Goal: Task Accomplishment & Management: Use online tool/utility

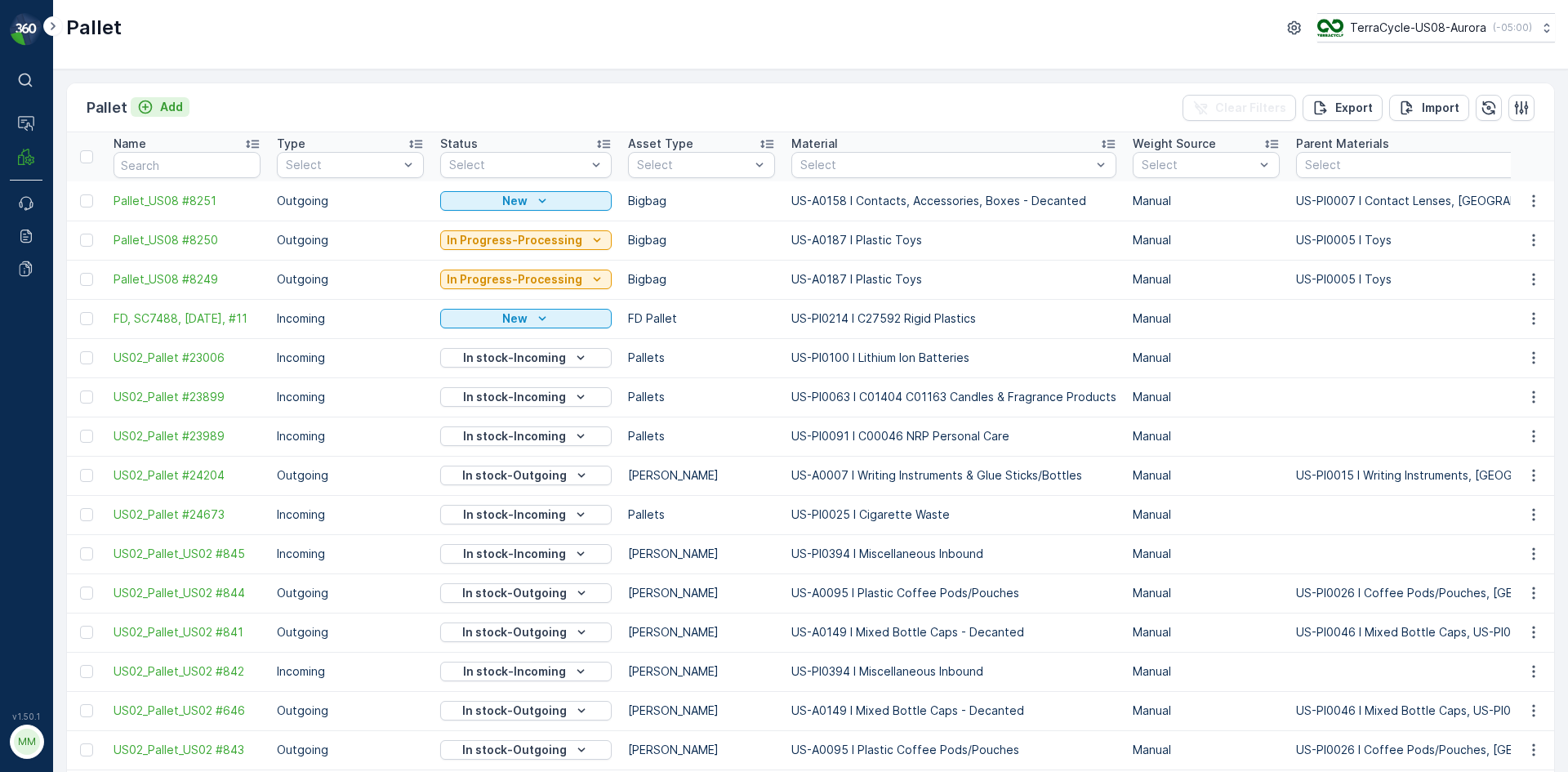
click at [158, 100] on div "Add" at bounding box center [160, 107] width 46 height 16
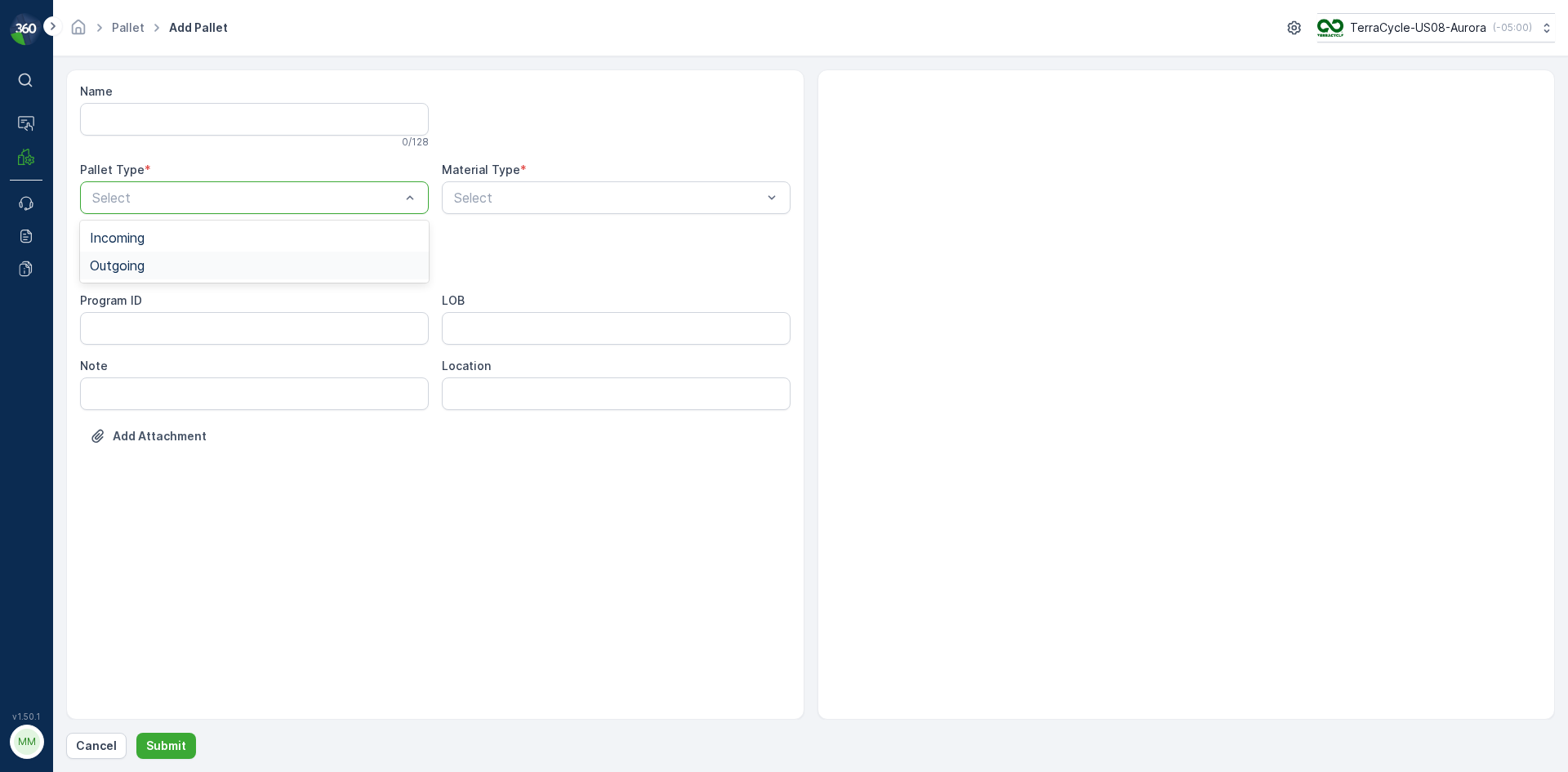
click at [197, 261] on div "Outgoing" at bounding box center [254, 266] width 329 height 15
click at [188, 324] on div "Bales" at bounding box center [254, 331] width 329 height 15
type input "0001"
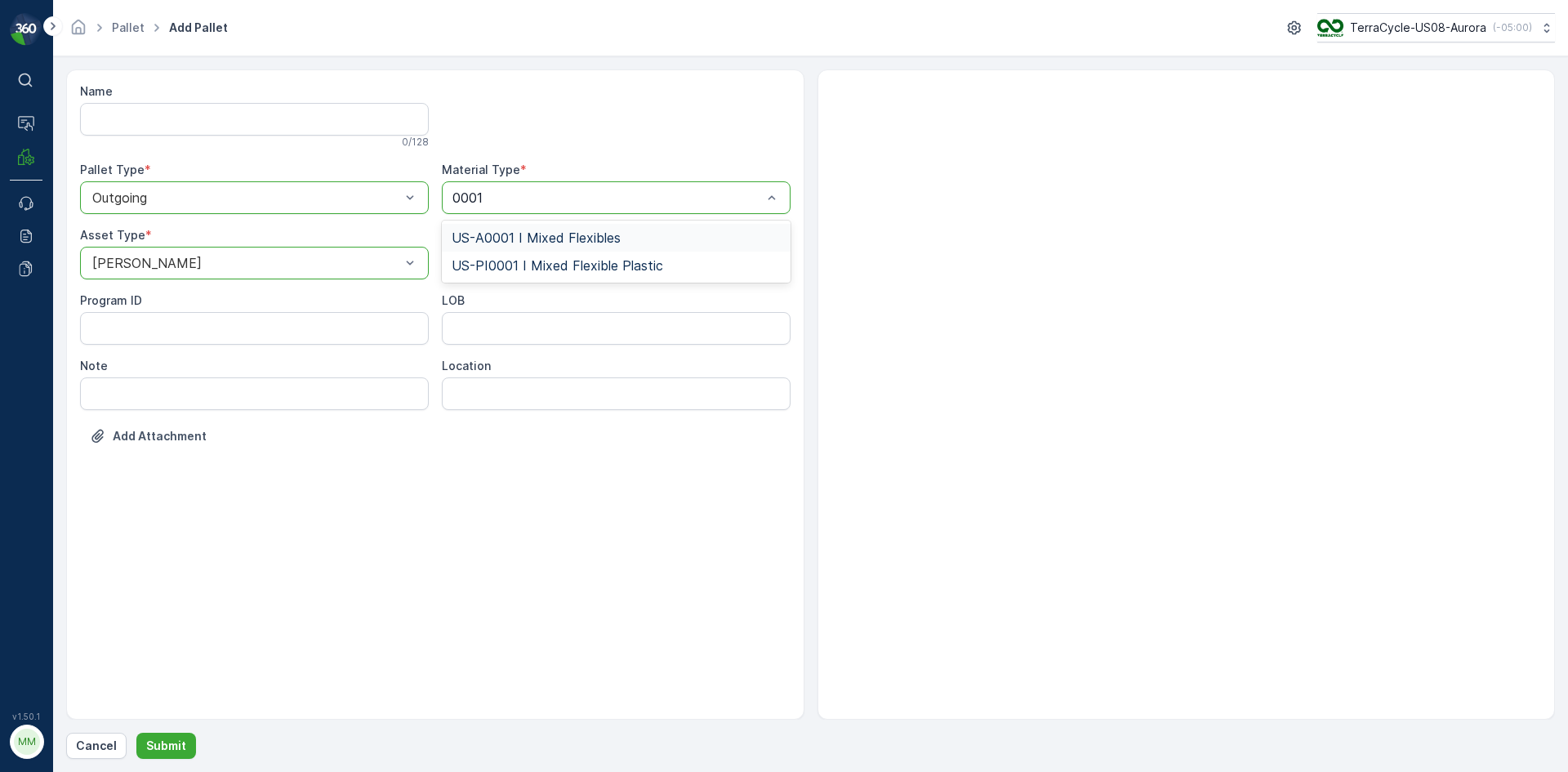
click at [503, 234] on span "US-A0001 I Mixed Flexibles" at bounding box center [536, 238] width 169 height 15
click at [186, 747] on button "Submit" at bounding box center [166, 746] width 60 height 26
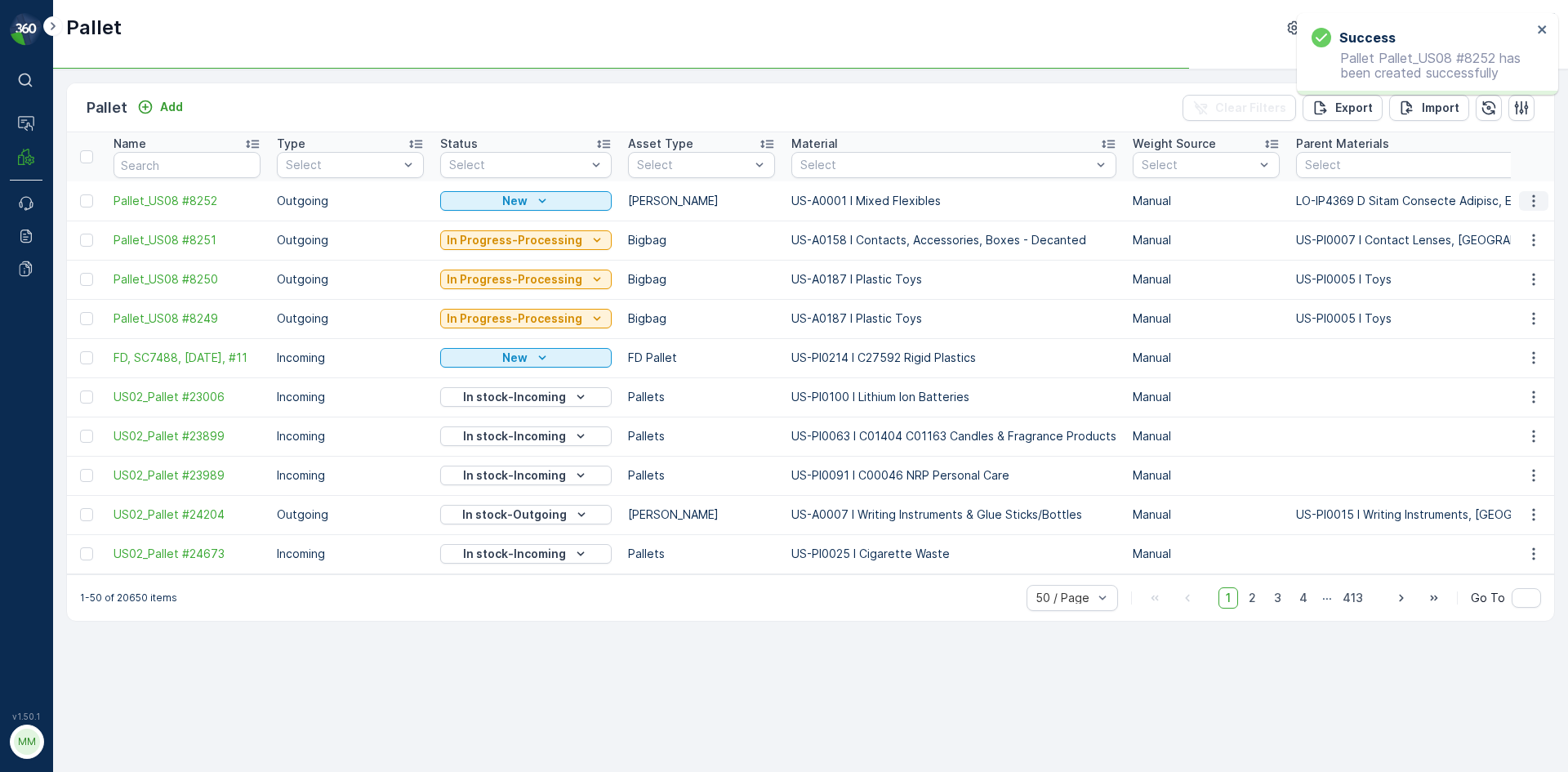
click at [1534, 199] on icon "button" at bounding box center [1534, 201] width 16 height 16
click at [1490, 313] on span "Print QR" at bounding box center [1489, 317] width 45 height 16
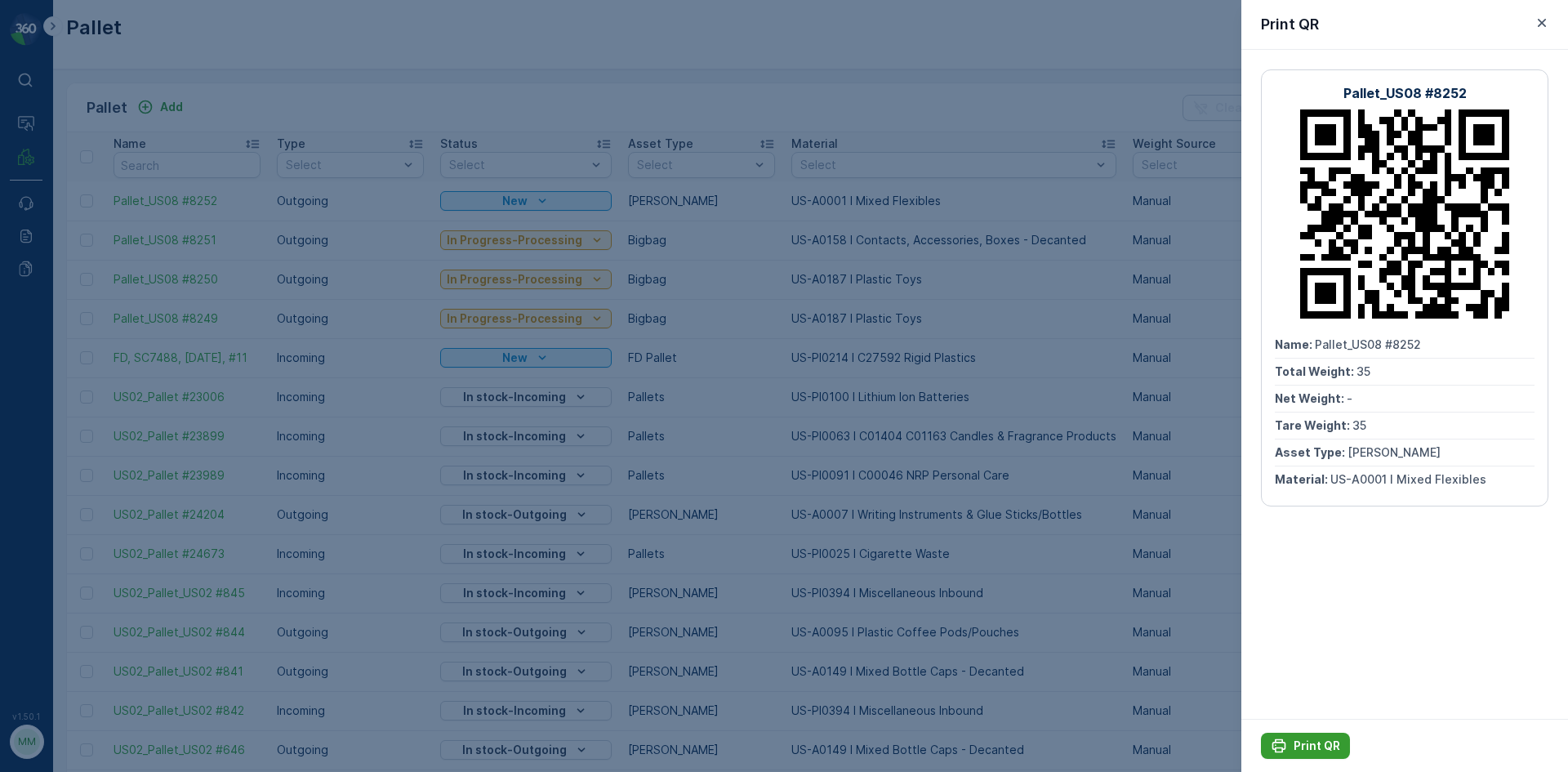
click at [1316, 745] on p "Print QR" at bounding box center [1317, 746] width 47 height 16
click at [1072, 471] on div at bounding box center [784, 386] width 1568 height 772
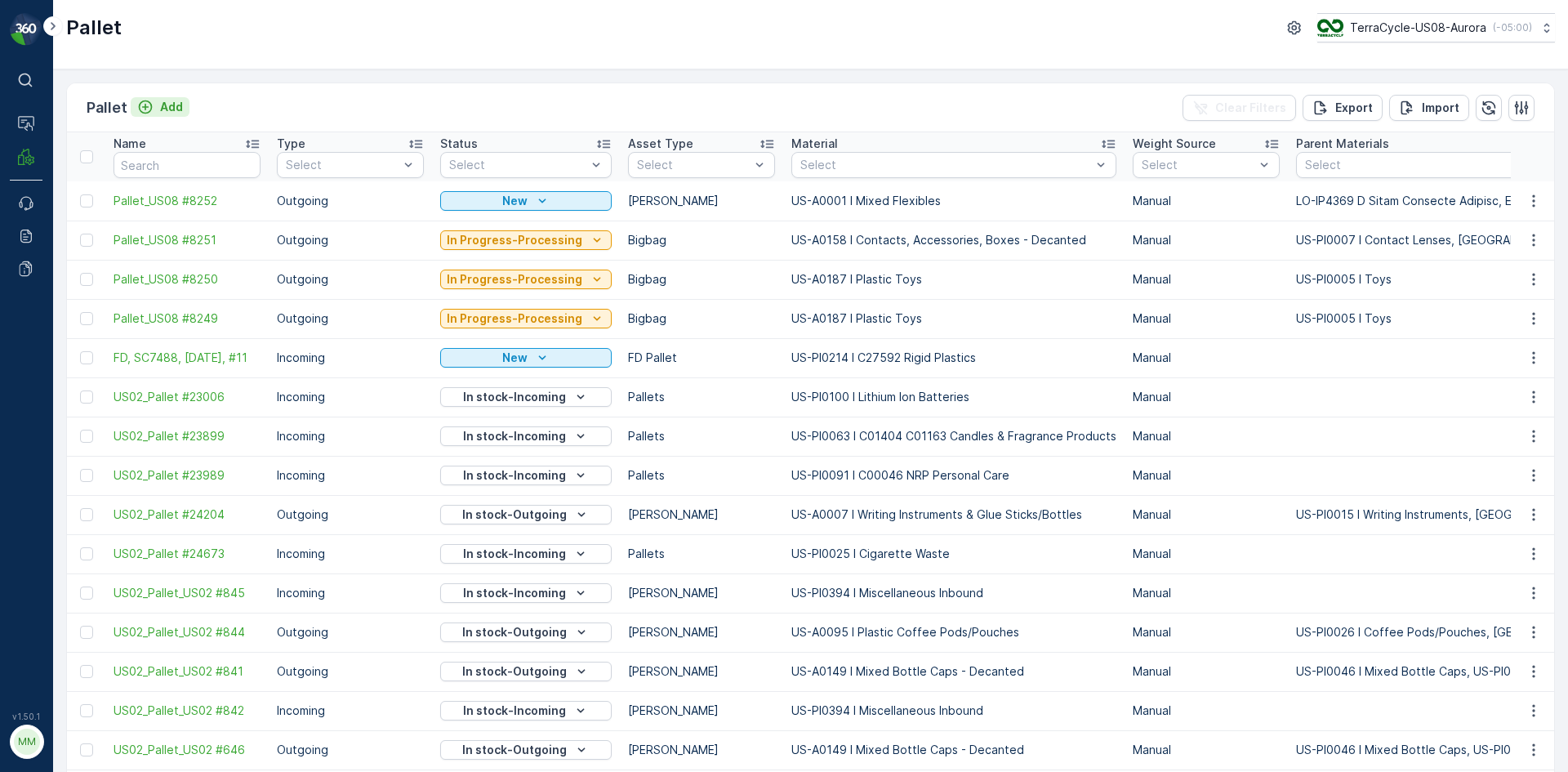
click at [155, 108] on div "Add" at bounding box center [160, 107] width 46 height 16
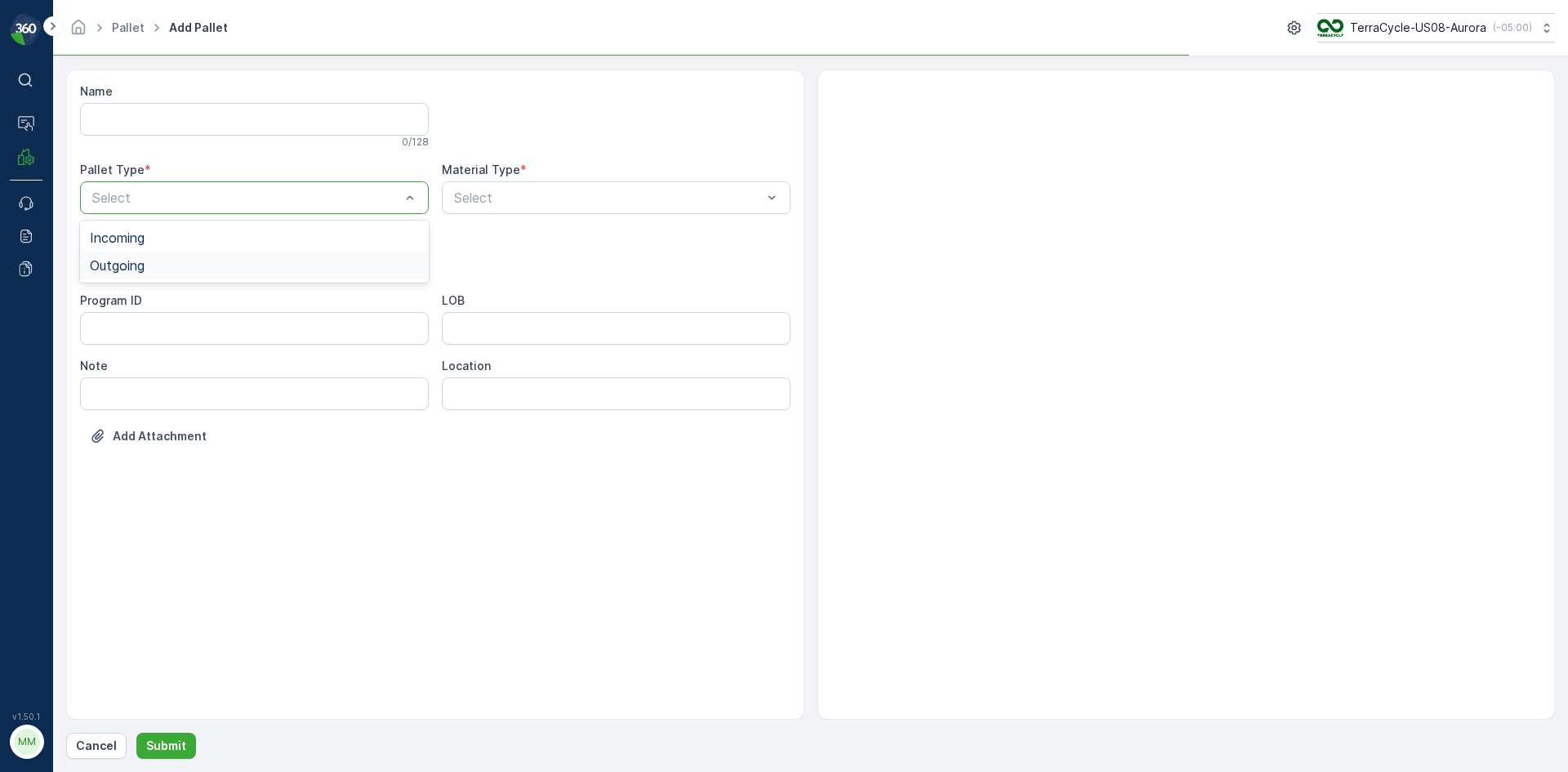
click at [223, 259] on div "Outgoing" at bounding box center [254, 266] width 329 height 15
click at [154, 383] on div "Bigbag" at bounding box center [254, 386] width 329 height 15
type input "0158"
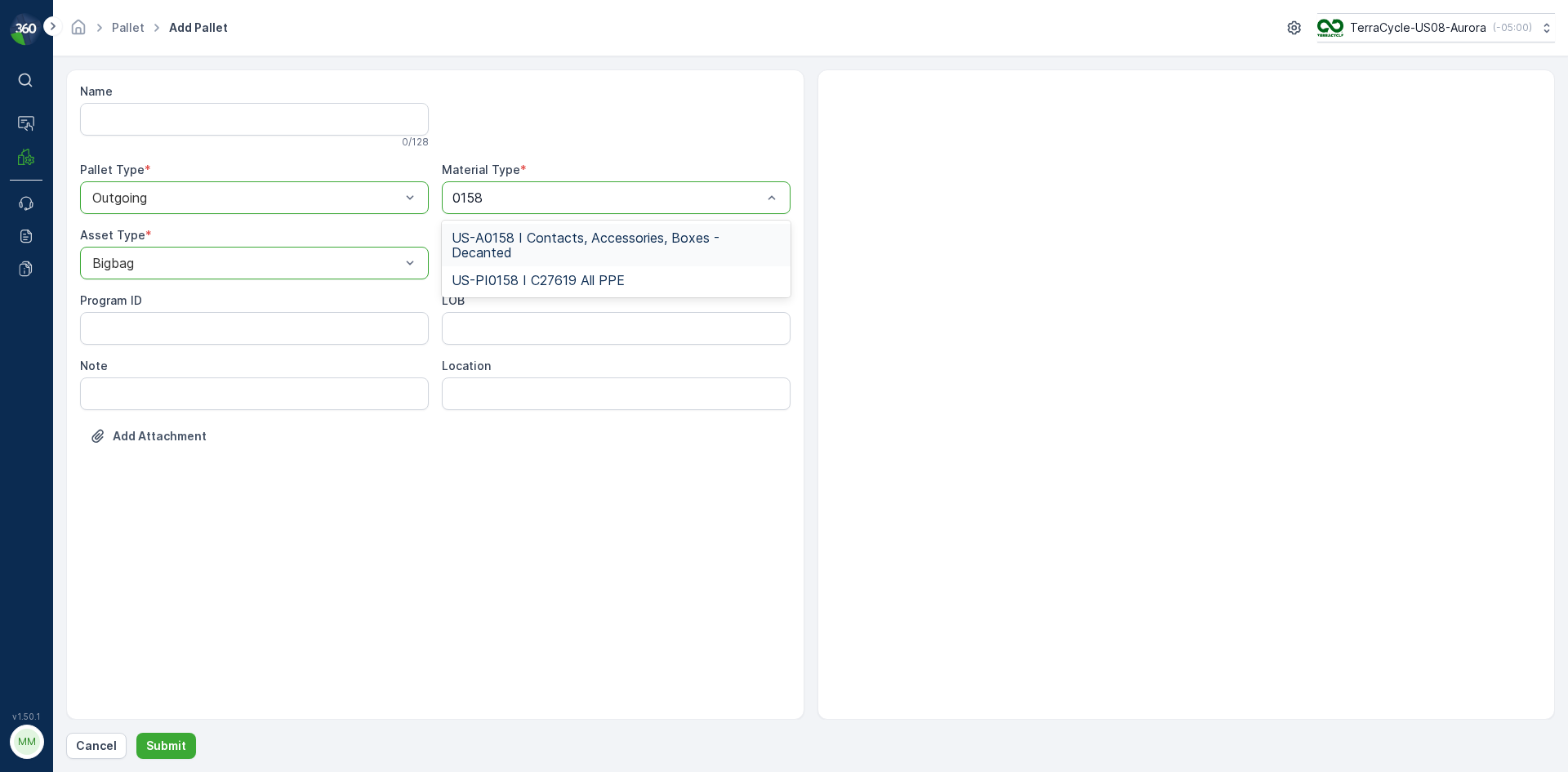
click at [611, 240] on span "US-A0158 I Contacts, Accessories, Boxes - Decanted" at bounding box center [616, 245] width 329 height 29
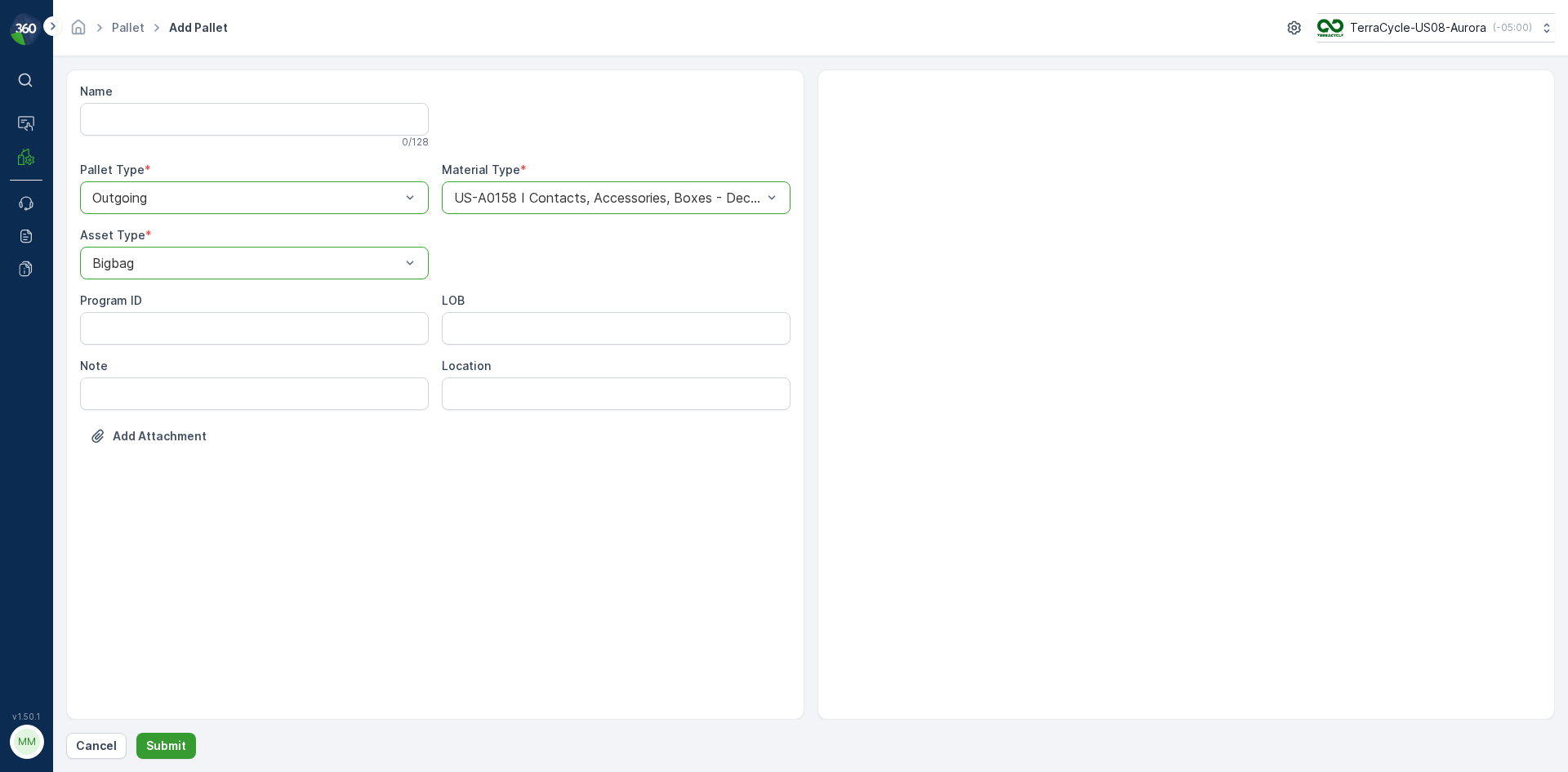
click at [159, 746] on p "Submit" at bounding box center [166, 746] width 40 height 16
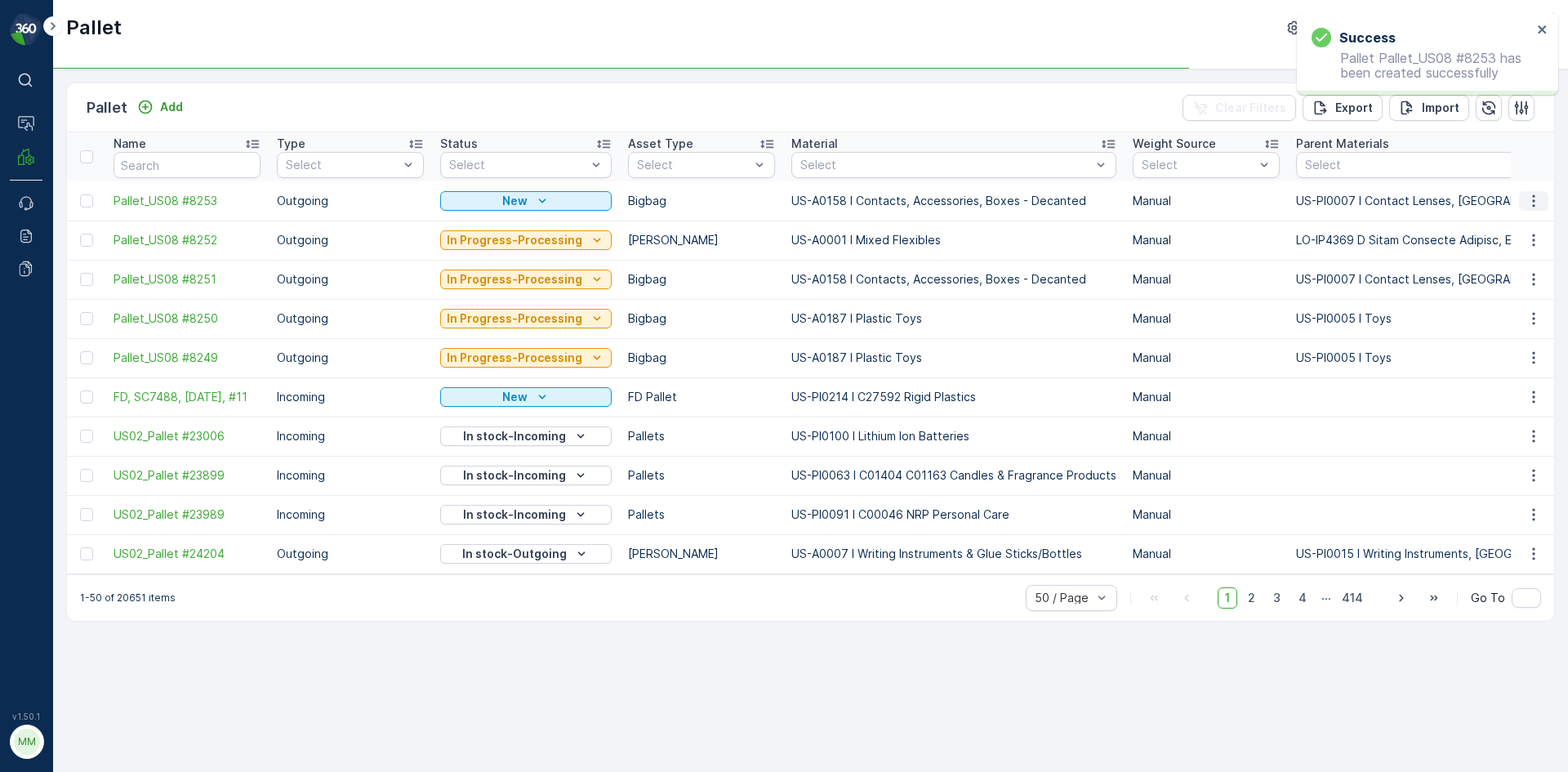
click at [1531, 193] on icon "button" at bounding box center [1534, 201] width 16 height 16
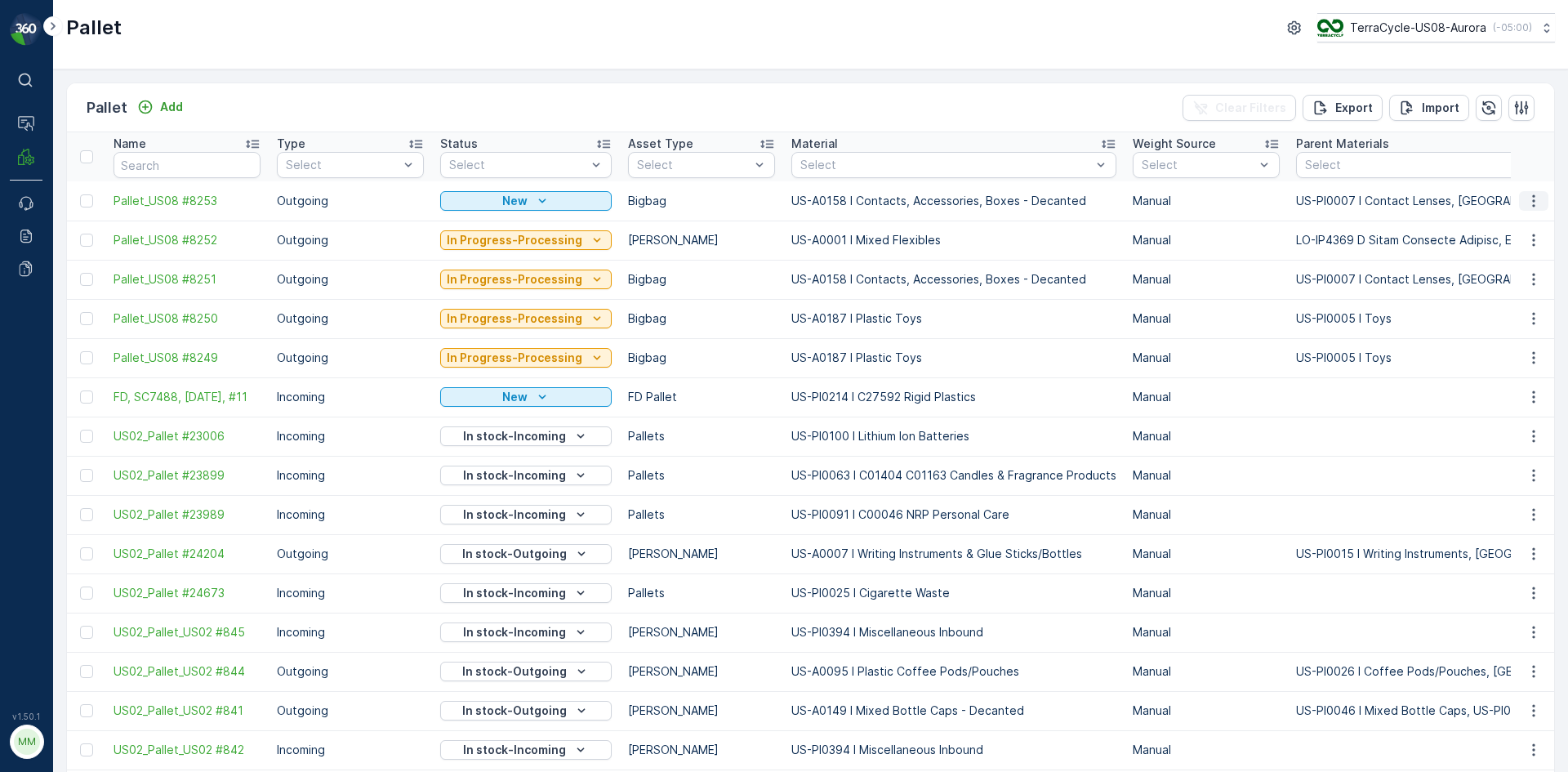
click at [1530, 203] on icon "button" at bounding box center [1534, 201] width 16 height 16
click at [1502, 317] on span "Print QR" at bounding box center [1489, 317] width 45 height 16
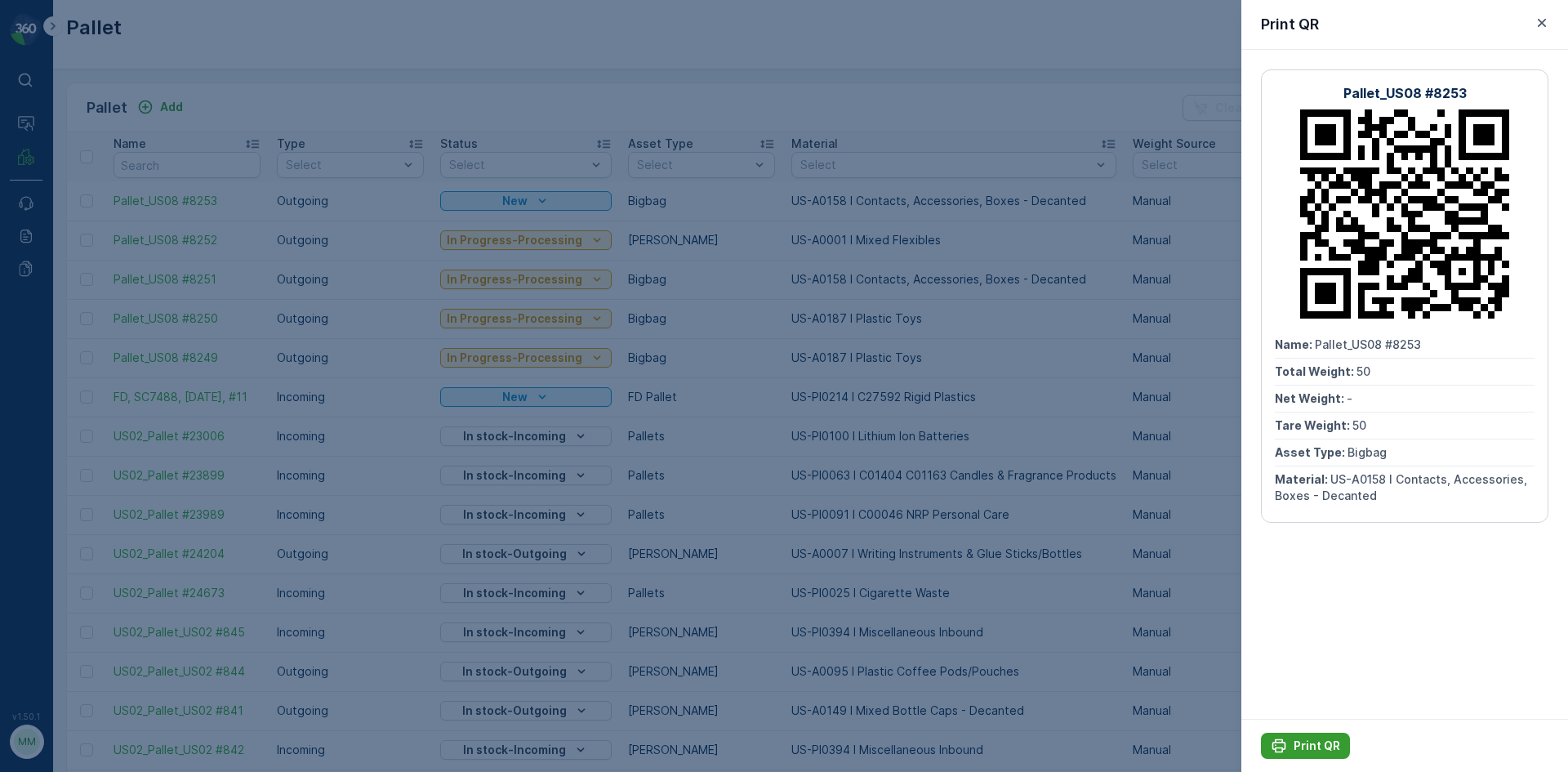
click at [1307, 748] on p "Print QR" at bounding box center [1317, 746] width 47 height 16
click at [633, 100] on div at bounding box center [784, 386] width 1568 height 772
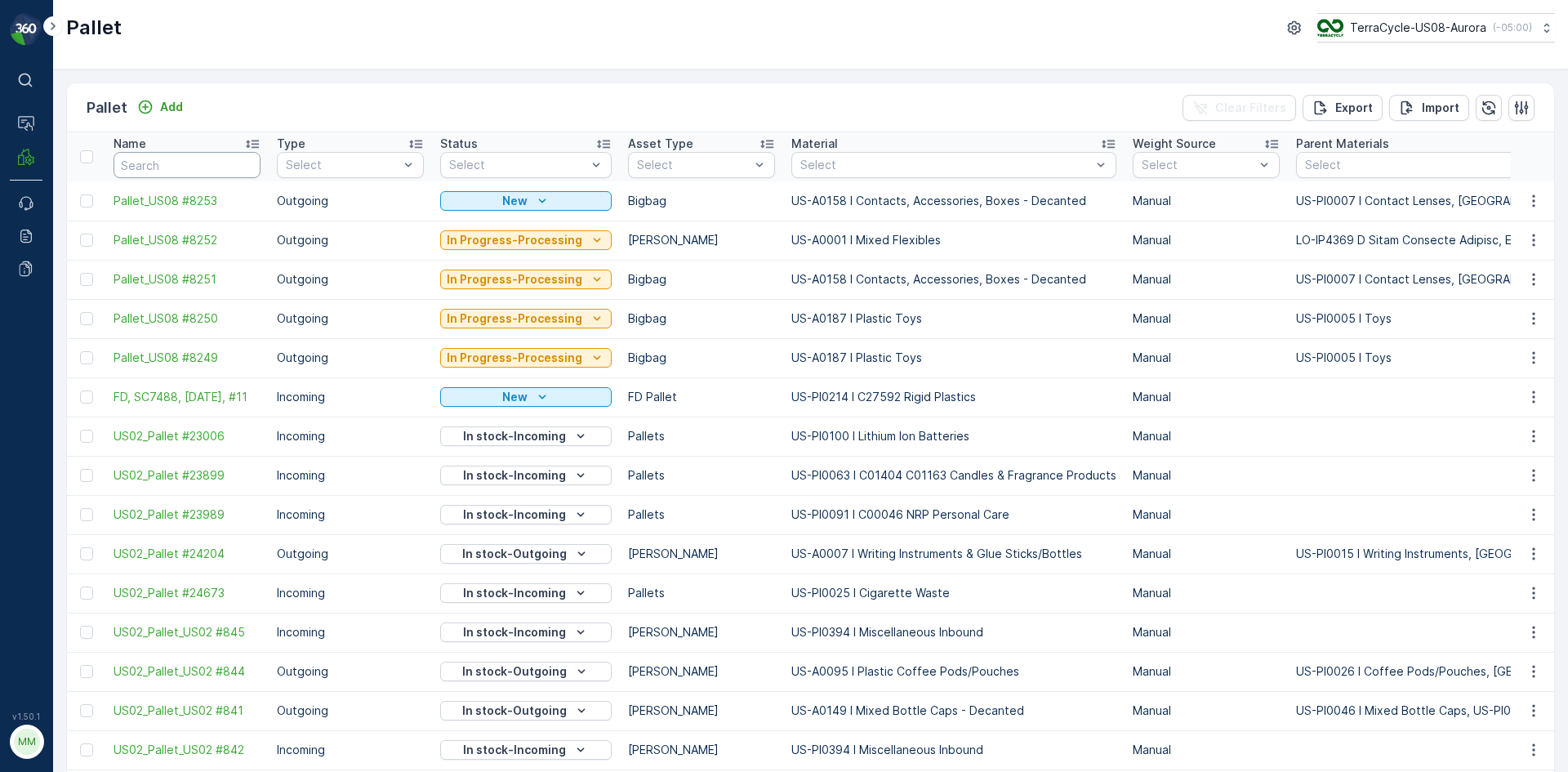
click at [217, 167] on input "text" at bounding box center [187, 165] width 147 height 26
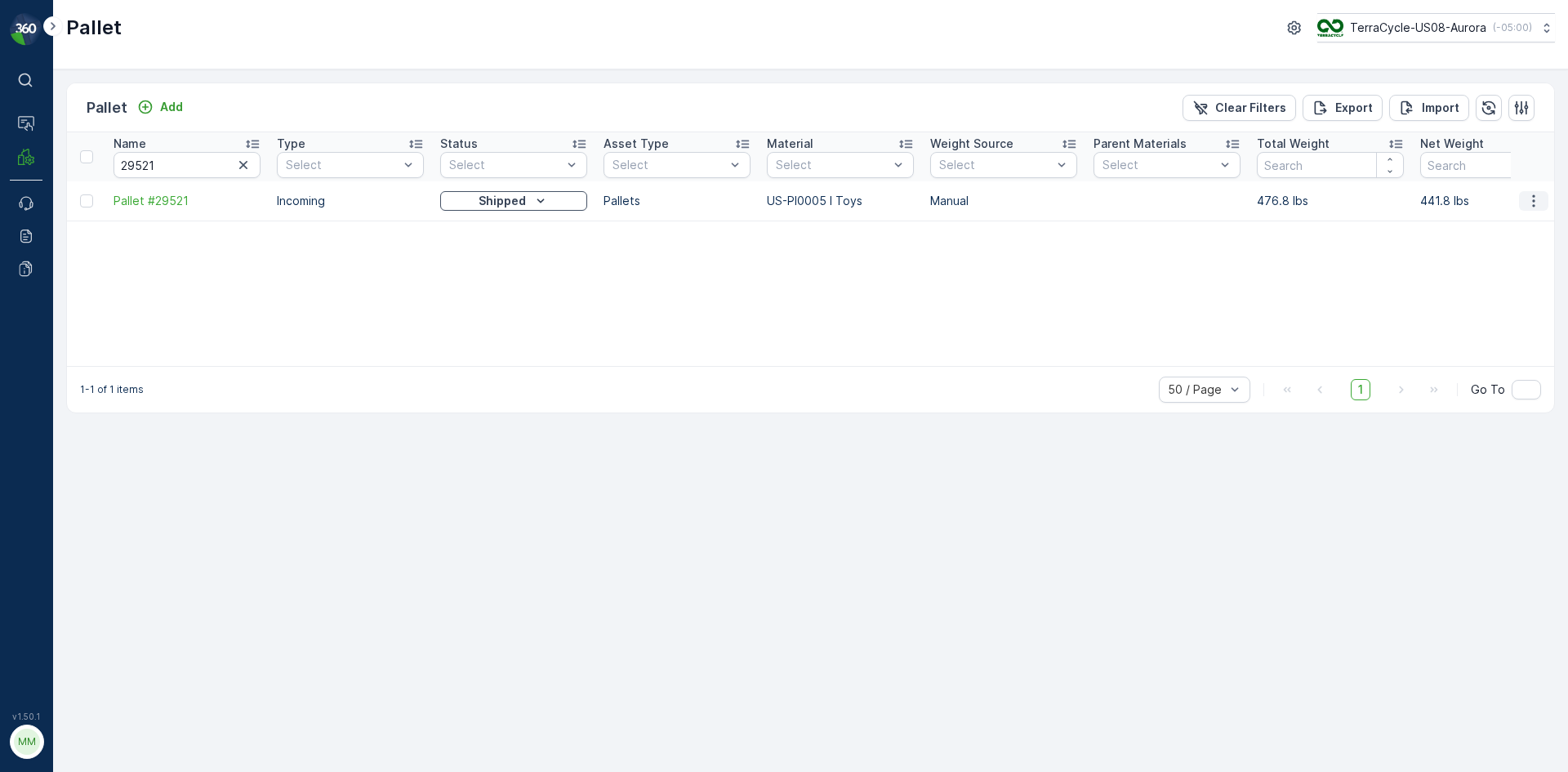
click at [1542, 193] on button "button" at bounding box center [1534, 201] width 29 height 20
click at [1493, 311] on span "Print QR" at bounding box center [1489, 317] width 45 height 16
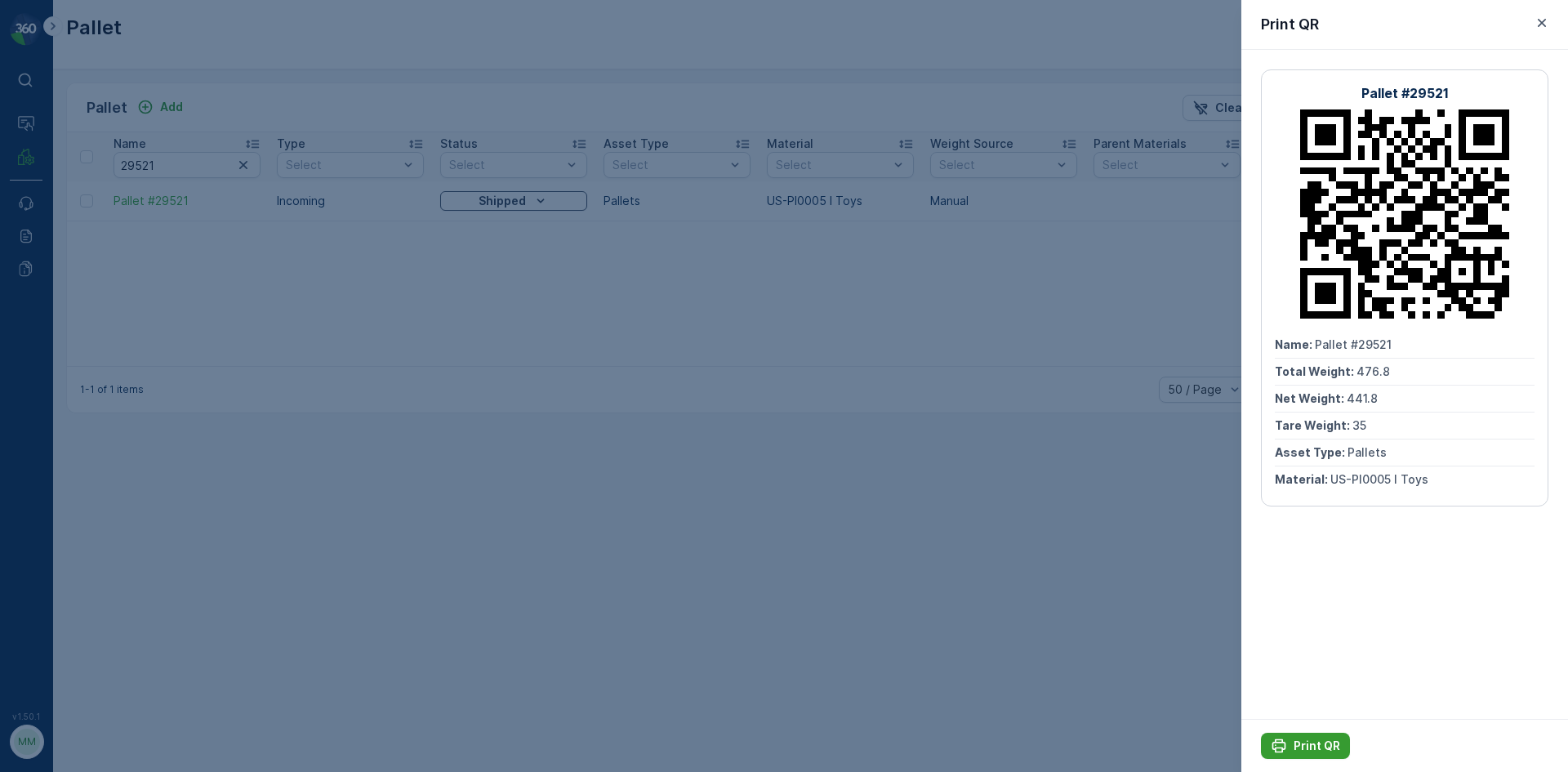
click at [1312, 752] on p "Print QR" at bounding box center [1317, 746] width 47 height 16
click at [911, 588] on div at bounding box center [784, 386] width 1568 height 772
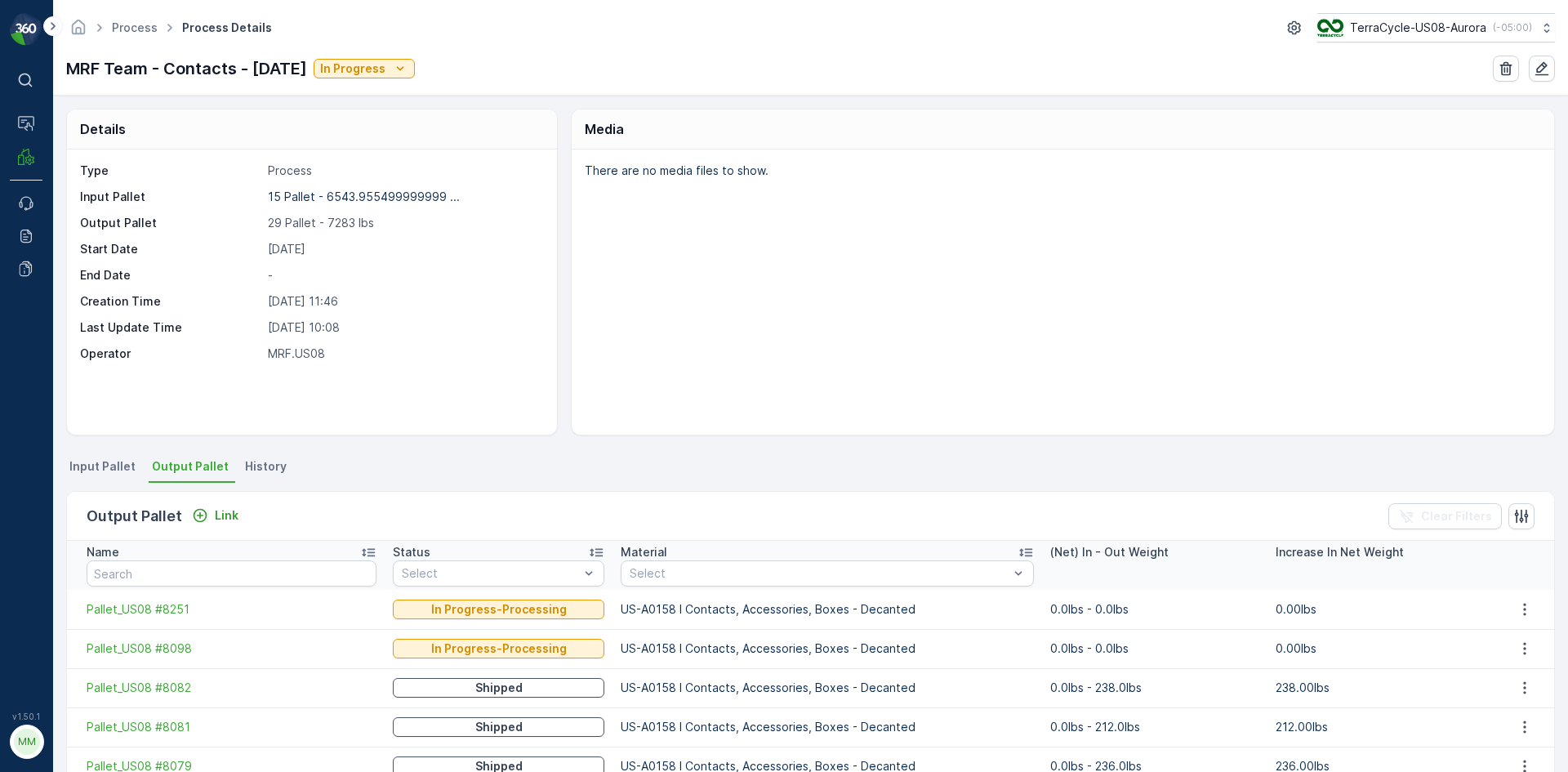
click at [120, 478] on li "Input Pallet" at bounding box center [104, 469] width 76 height 28
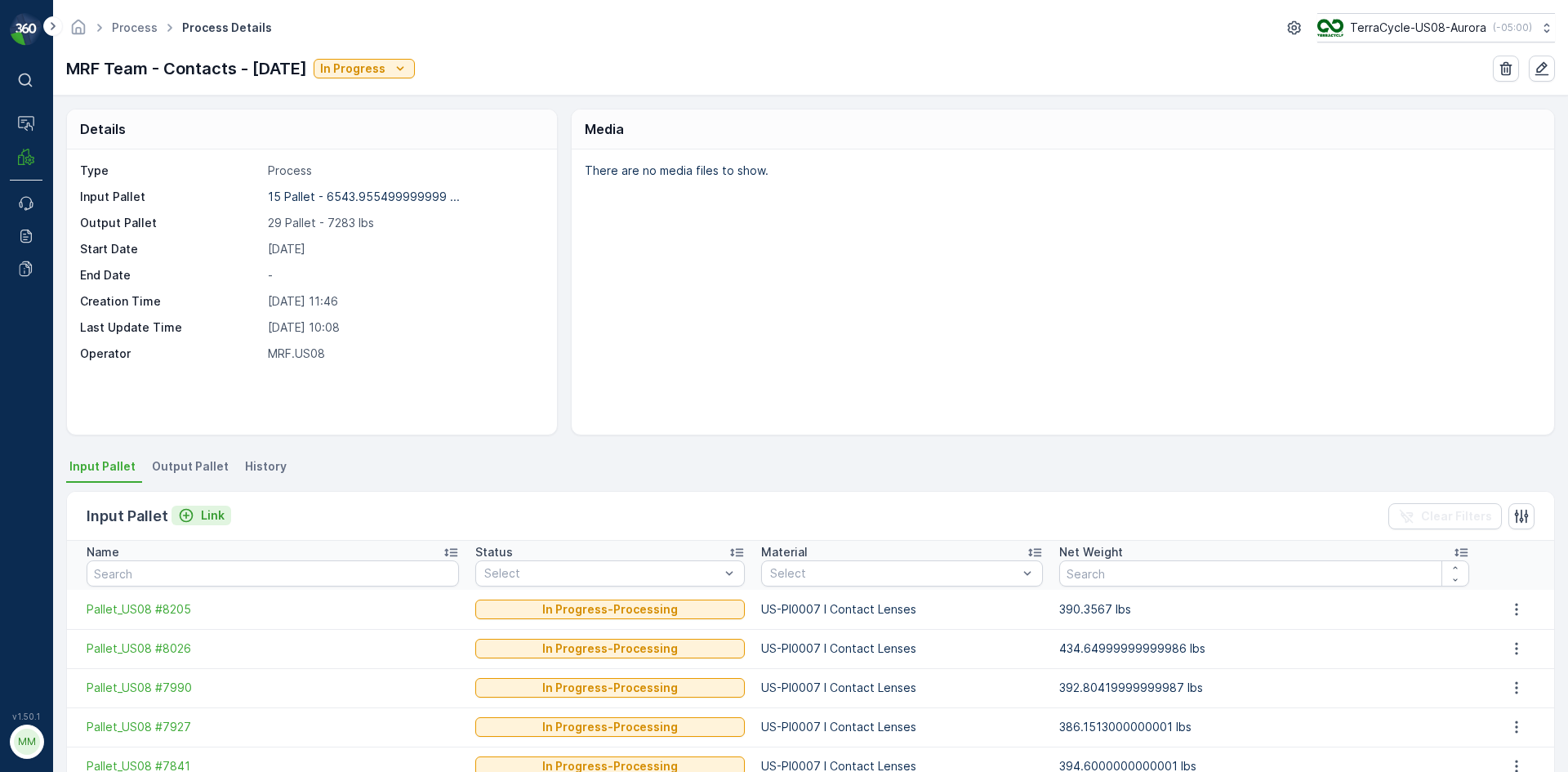
click at [204, 512] on p "Link" at bounding box center [212, 515] width 24 height 16
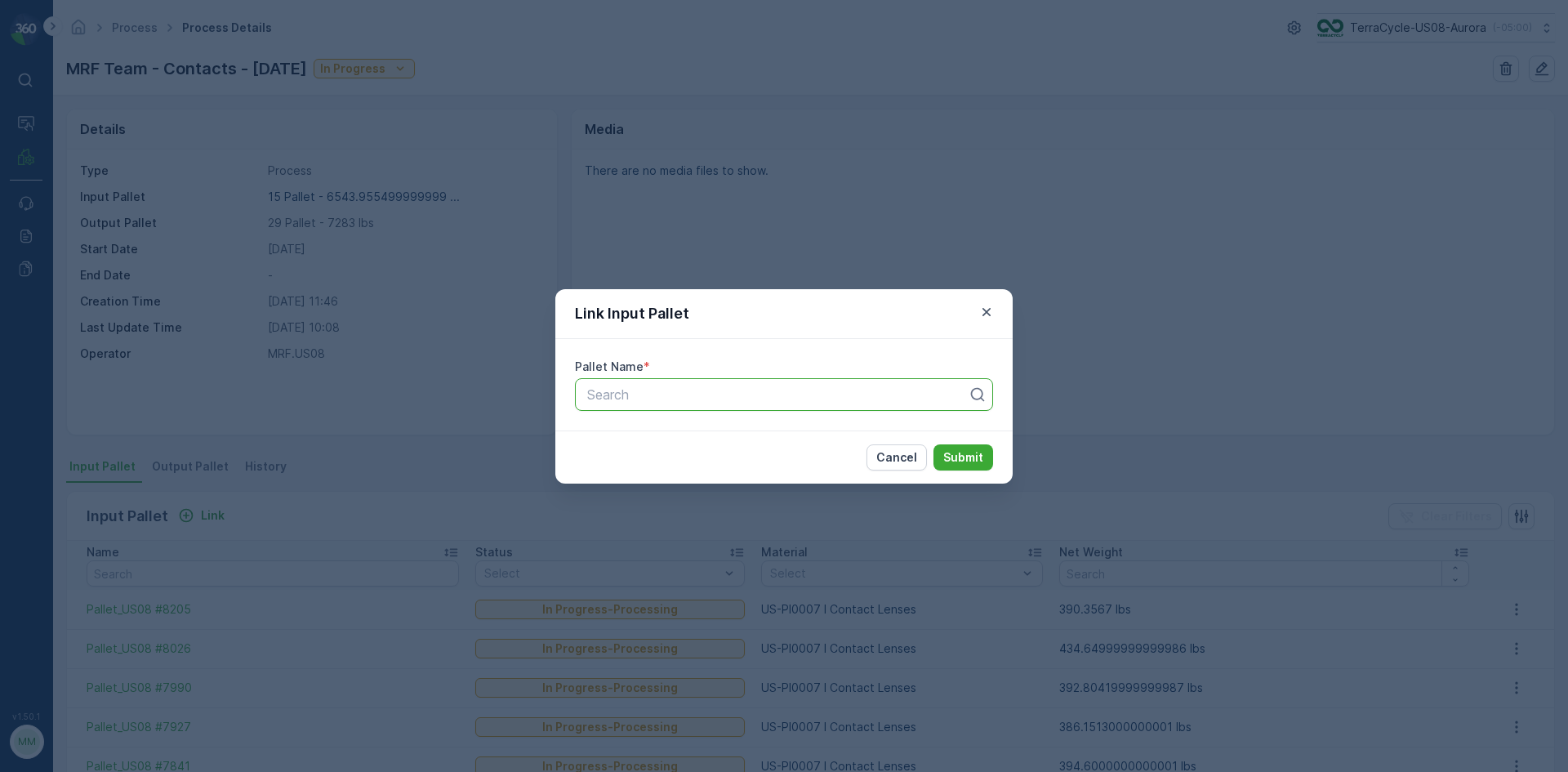
click at [649, 397] on div at bounding box center [778, 395] width 384 height 15
type input "8053"
click at [934, 444] on button "Submit" at bounding box center [963, 457] width 60 height 26
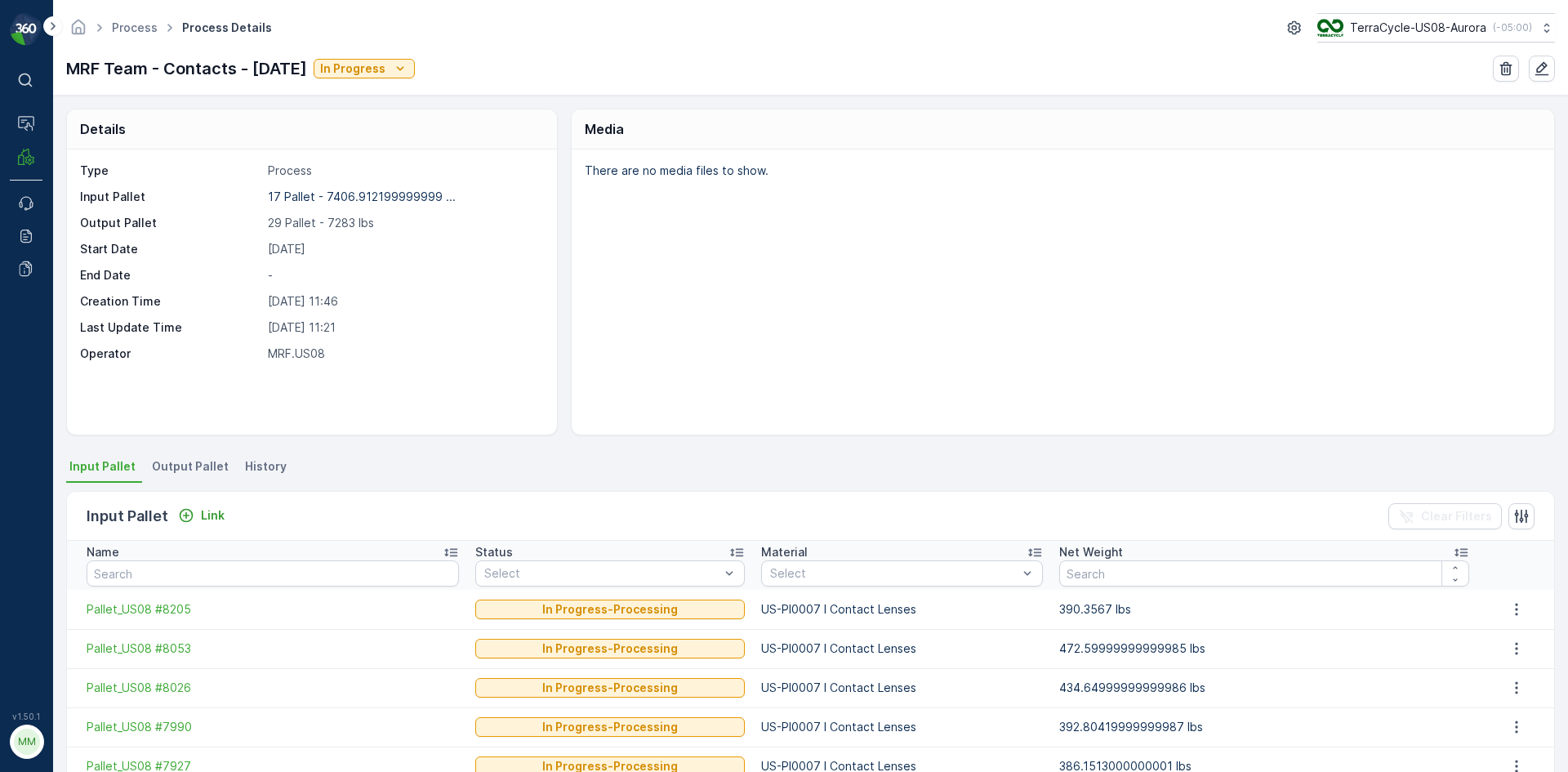
click at [186, 468] on span "Output Pallet" at bounding box center [190, 466] width 77 height 16
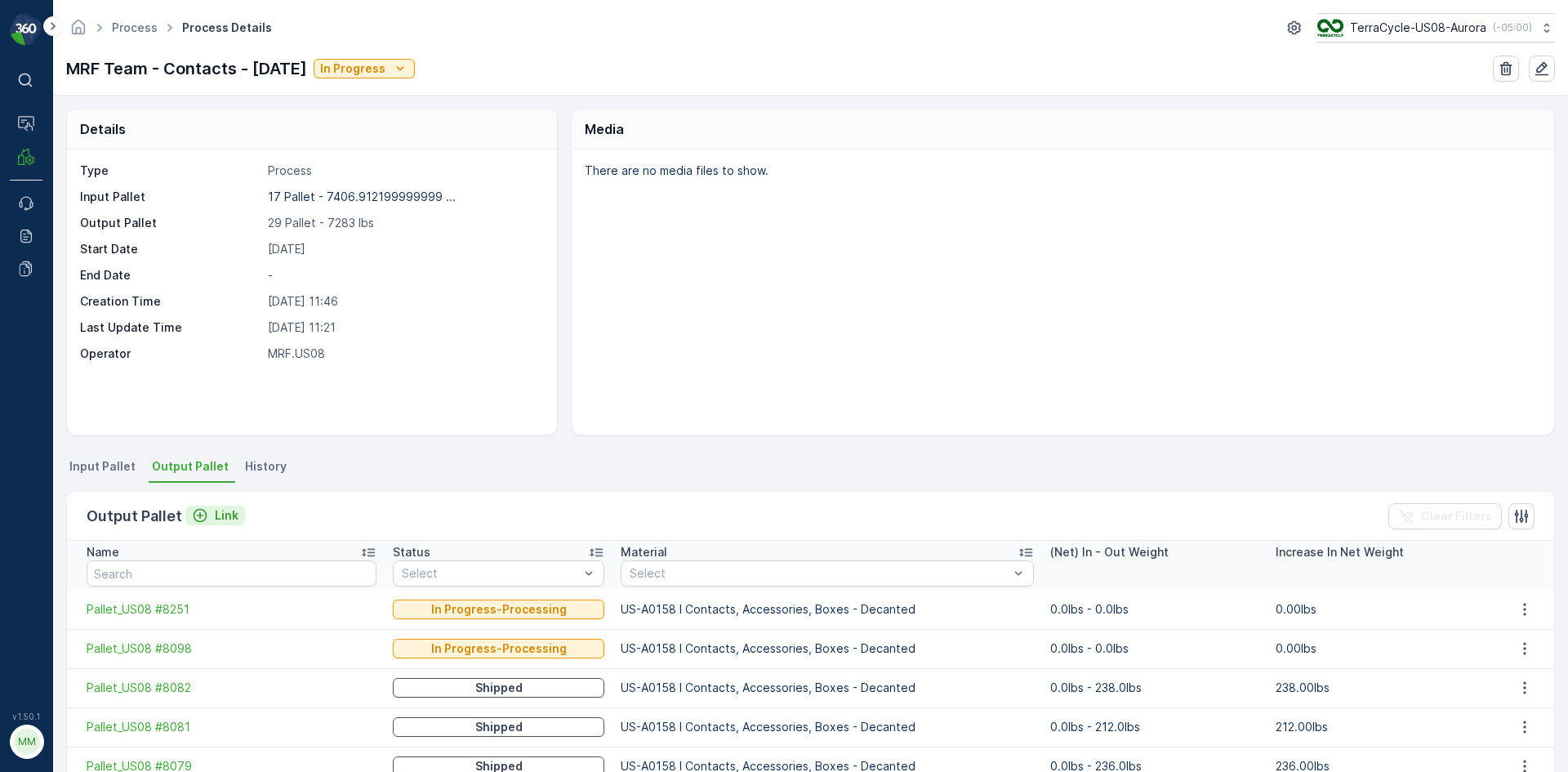
click at [226, 518] on p "Link" at bounding box center [226, 515] width 24 height 16
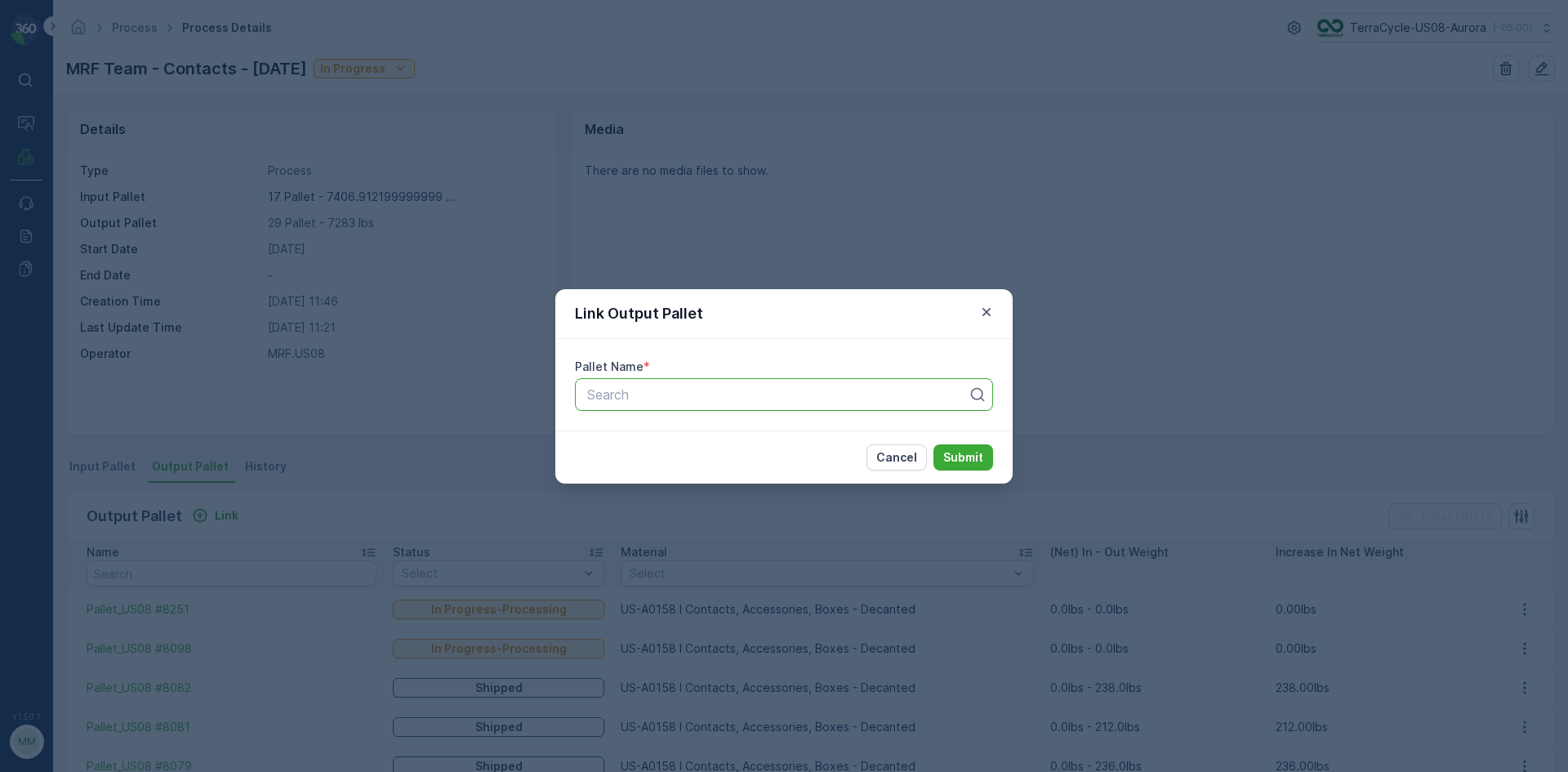
click at [587, 408] on div "Search" at bounding box center [784, 395] width 418 height 33
type input "8253"
click at [934, 444] on button "Submit" at bounding box center [963, 457] width 60 height 26
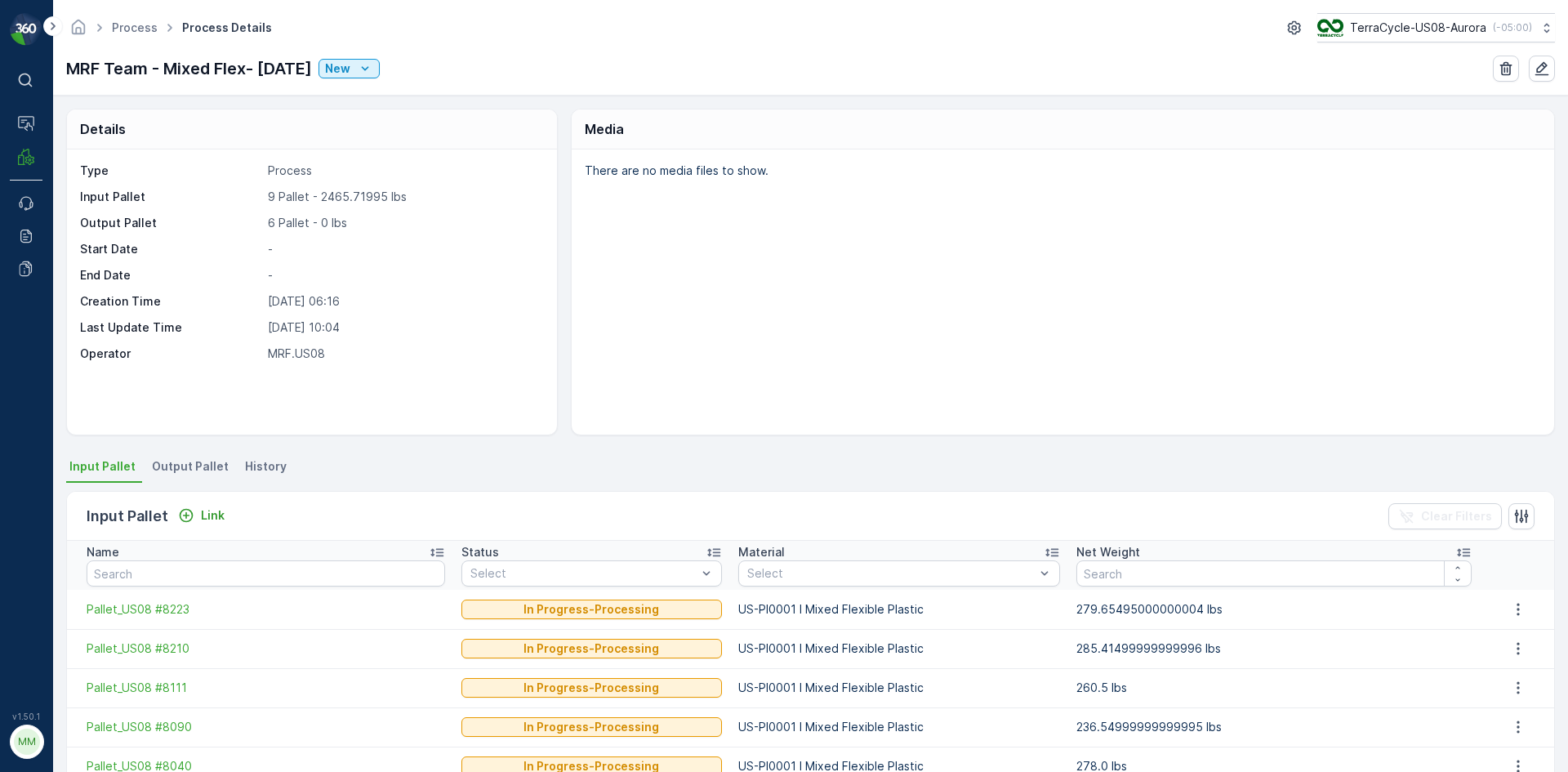
click at [198, 478] on li "Output Pallet" at bounding box center [192, 469] width 87 height 28
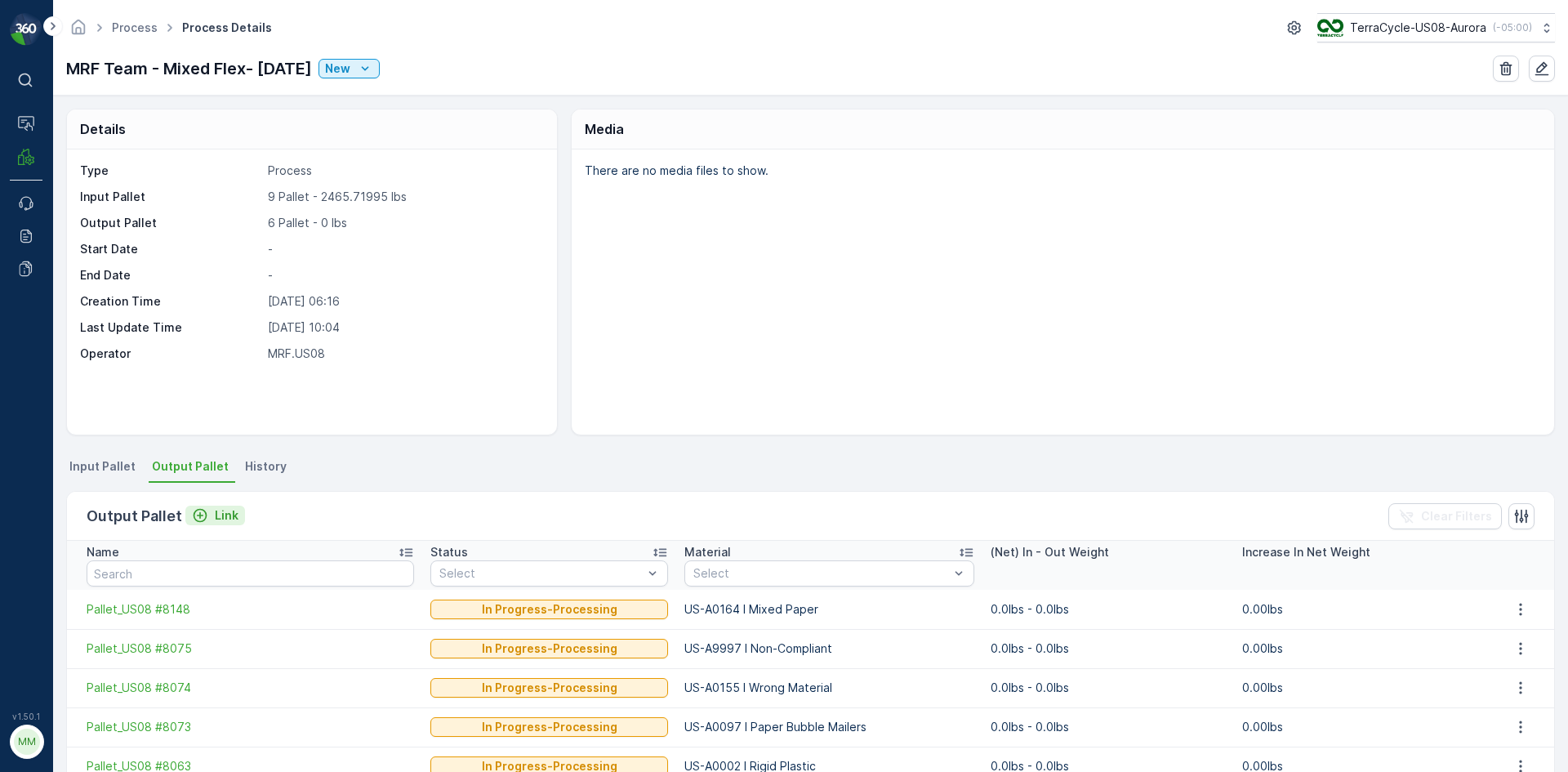
click at [221, 515] on p "Link" at bounding box center [226, 515] width 24 height 16
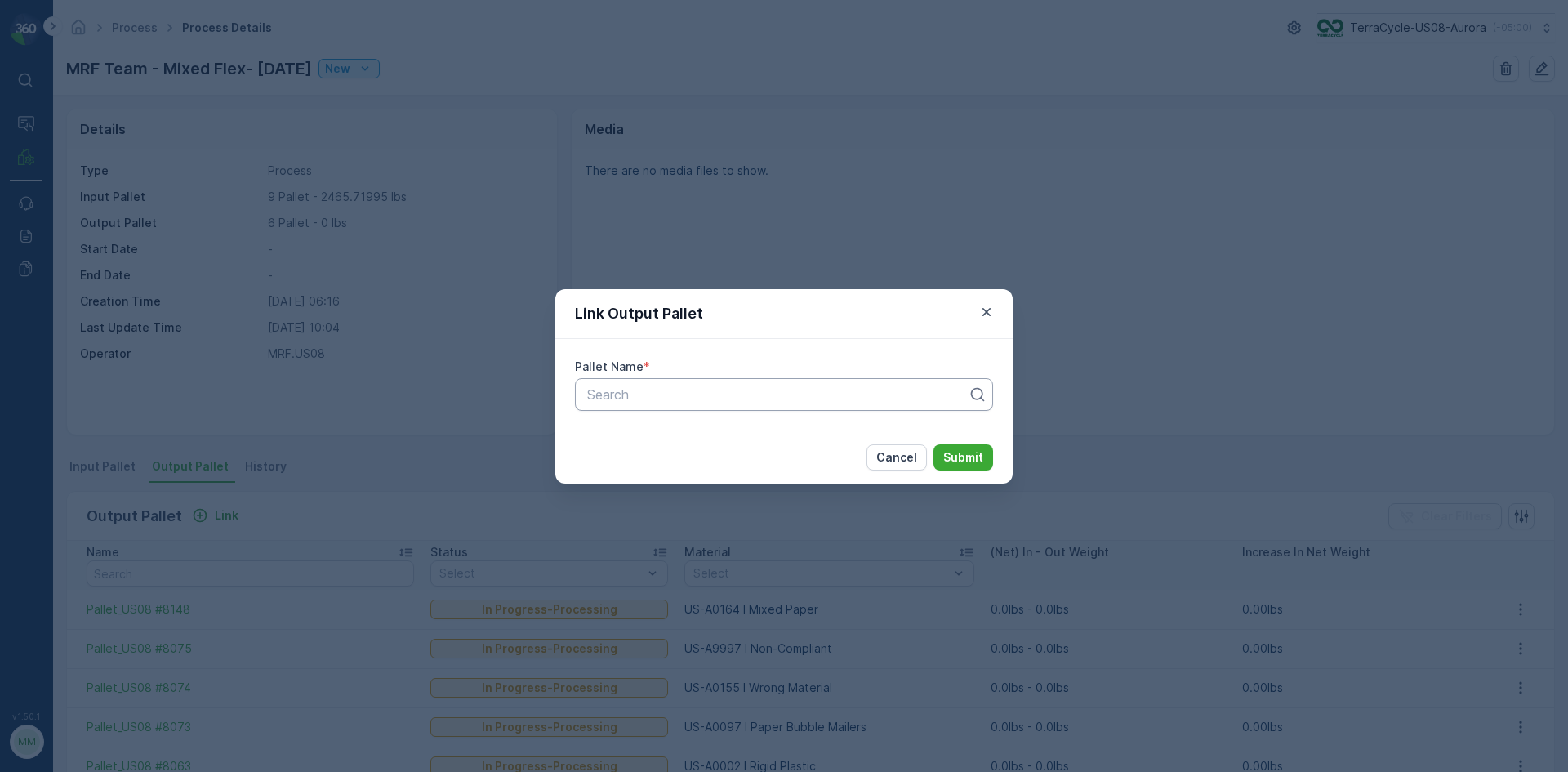
click at [678, 392] on div at bounding box center [778, 395] width 384 height 15
type input "8252"
click at [684, 438] on span "Pallet_US08 #8252" at bounding box center [643, 435] width 117 height 15
click at [945, 451] on p "Submit" at bounding box center [963, 457] width 40 height 16
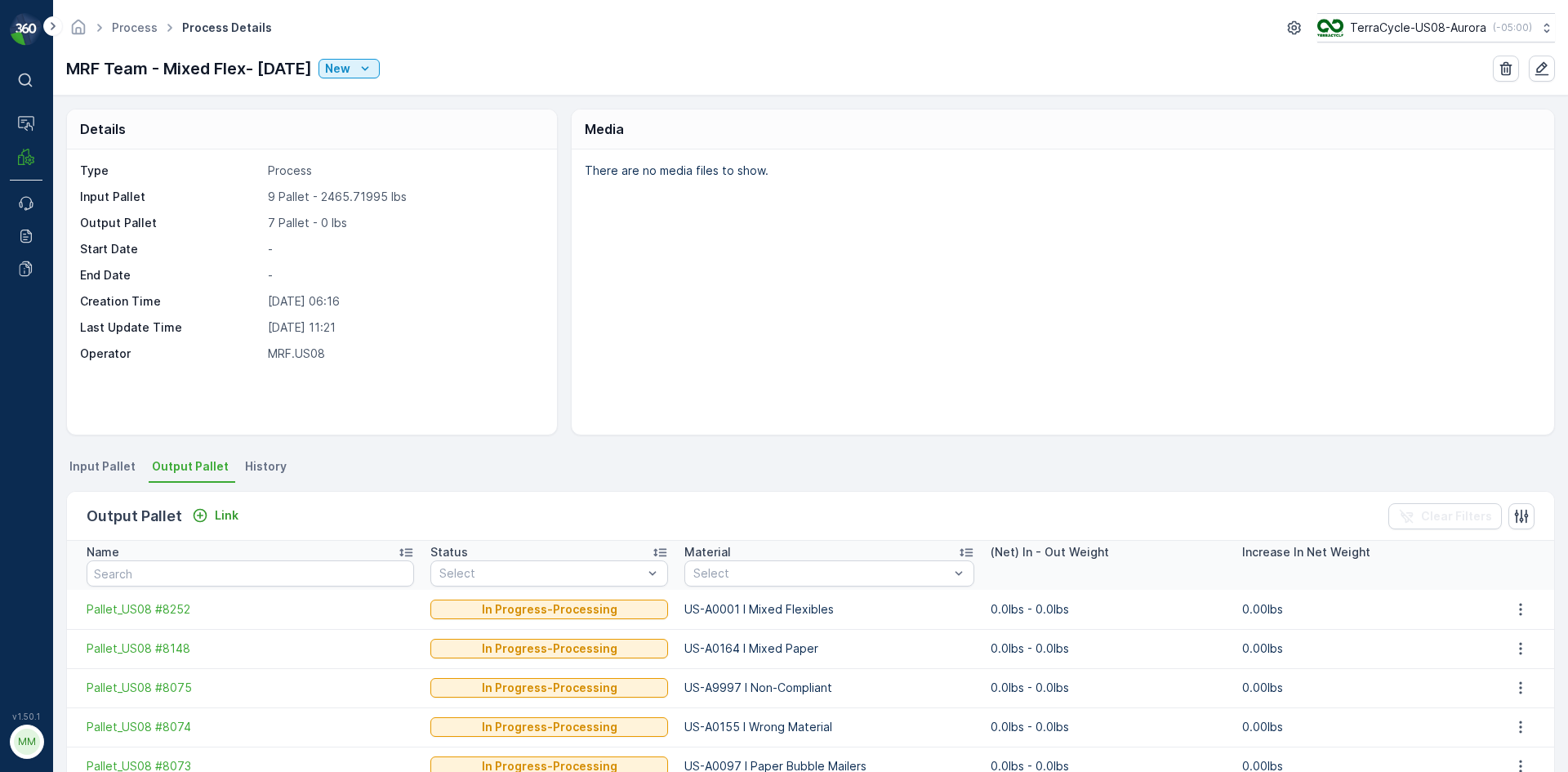
click at [87, 464] on span "Input Pallet" at bounding box center [102, 466] width 66 height 16
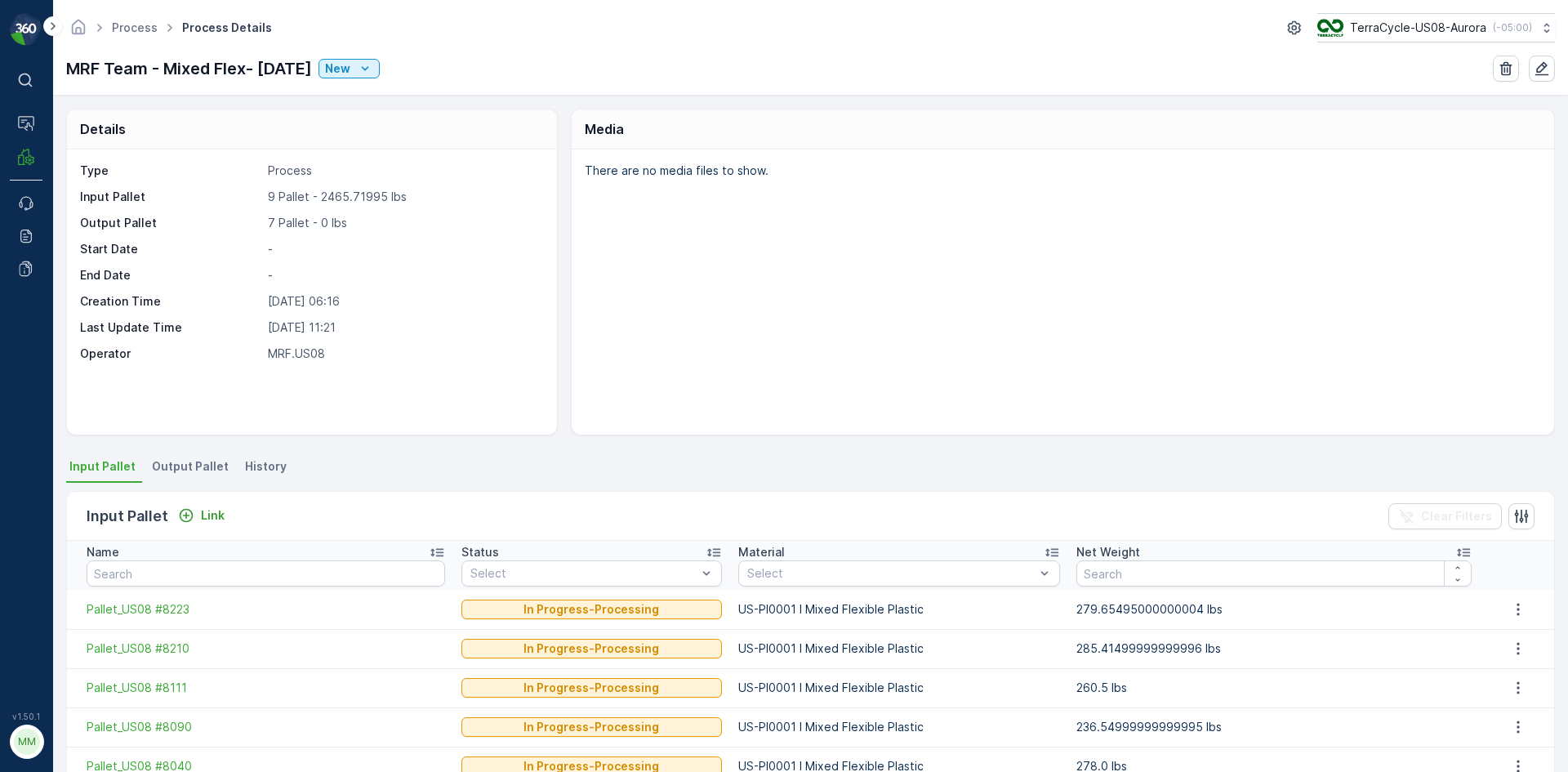
click at [209, 525] on div "Link" at bounding box center [201, 515] width 60 height 20
click at [212, 517] on p "Link" at bounding box center [212, 515] width 24 height 16
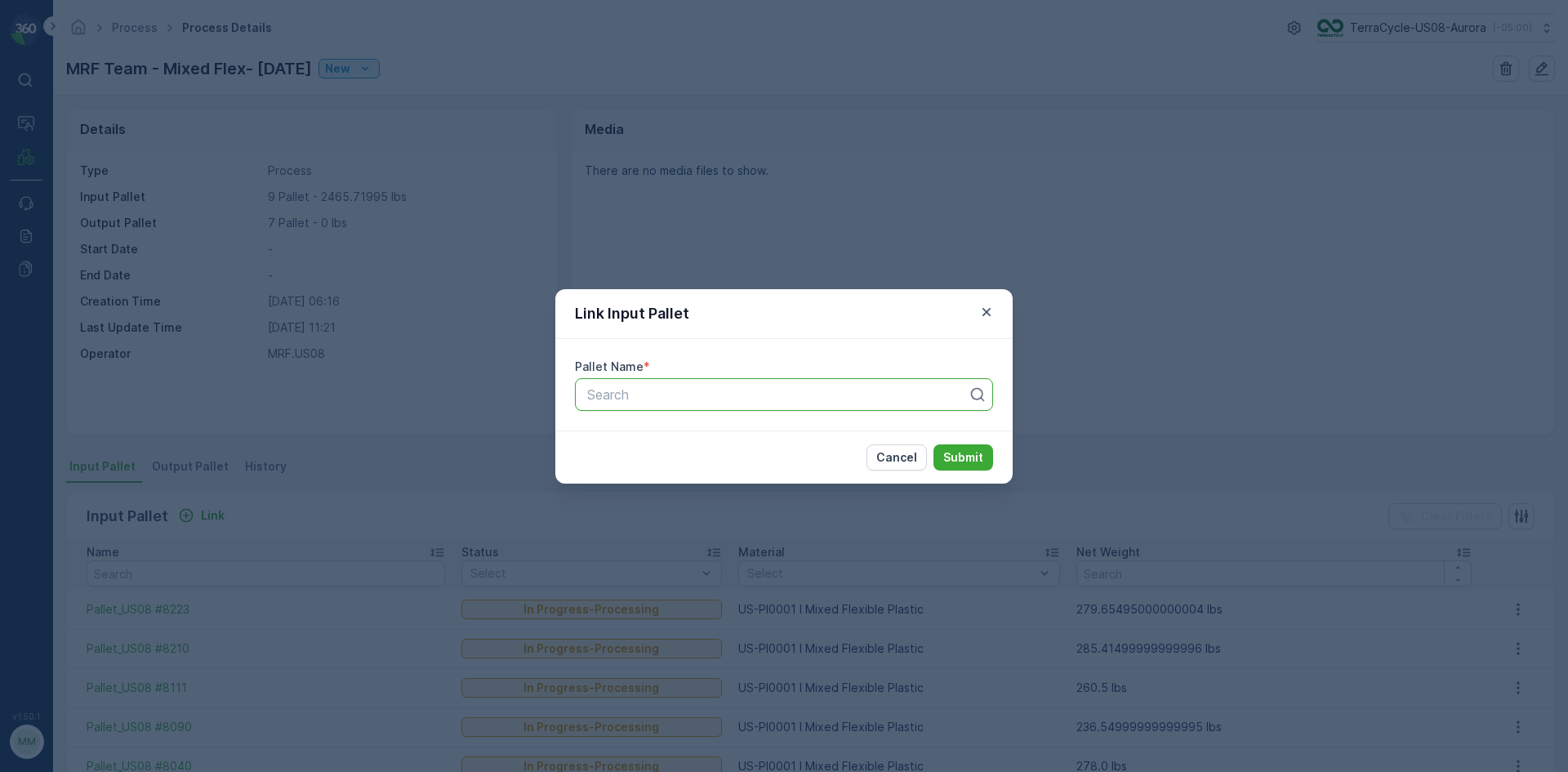
click at [632, 394] on div at bounding box center [778, 395] width 384 height 15
type input "8188"
click at [934, 444] on button "Submit" at bounding box center [963, 457] width 60 height 26
